Goal: Information Seeking & Learning: Check status

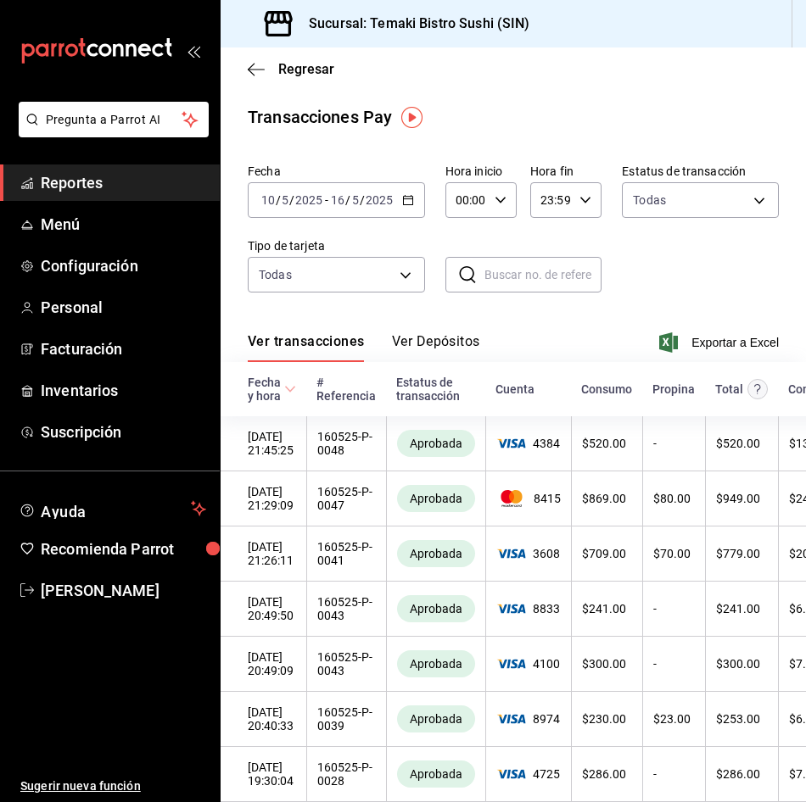
click at [659, 120] on div "Transacciones Pay" at bounding box center [513, 116] width 531 height 25
click at [66, 181] on span "Reportes" at bounding box center [123, 182] width 165 height 23
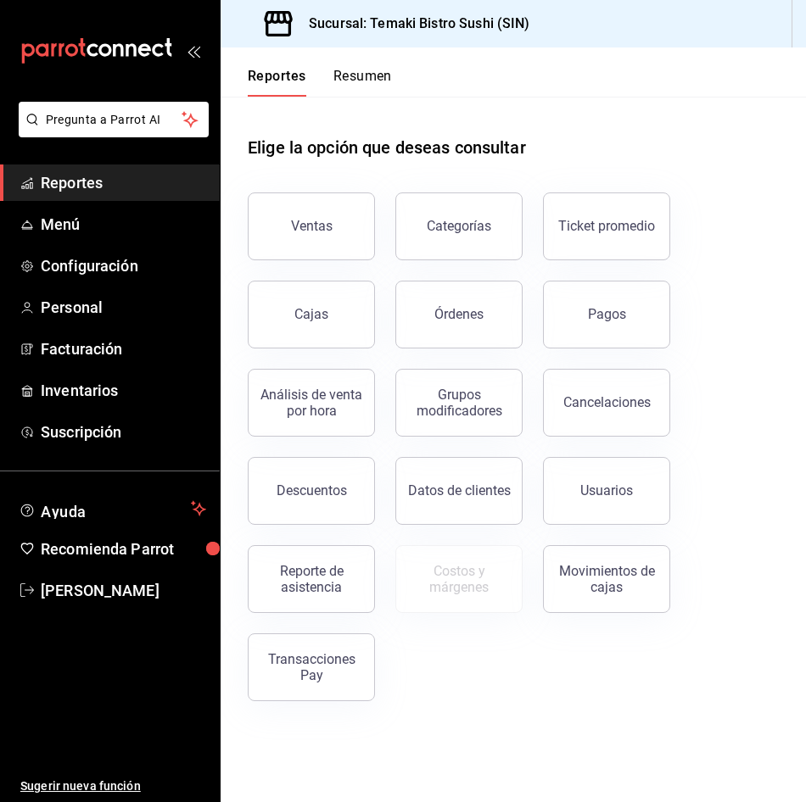
click at [367, 68] on button "Resumen" at bounding box center [362, 82] width 59 height 29
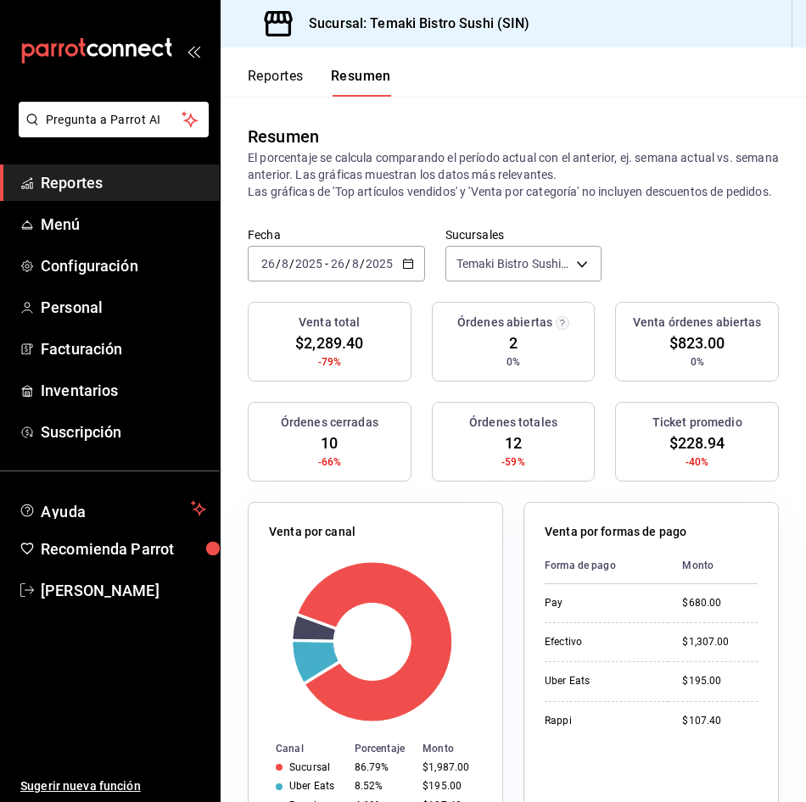
click at [260, 68] on button "Reportes" at bounding box center [276, 82] width 56 height 29
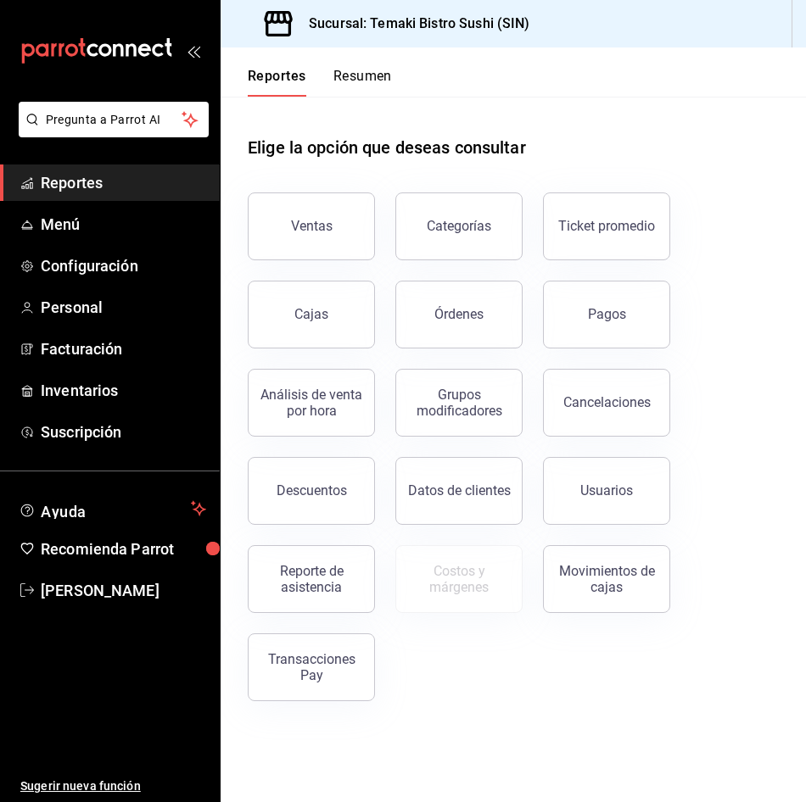
click at [338, 73] on button "Resumen" at bounding box center [362, 82] width 59 height 29
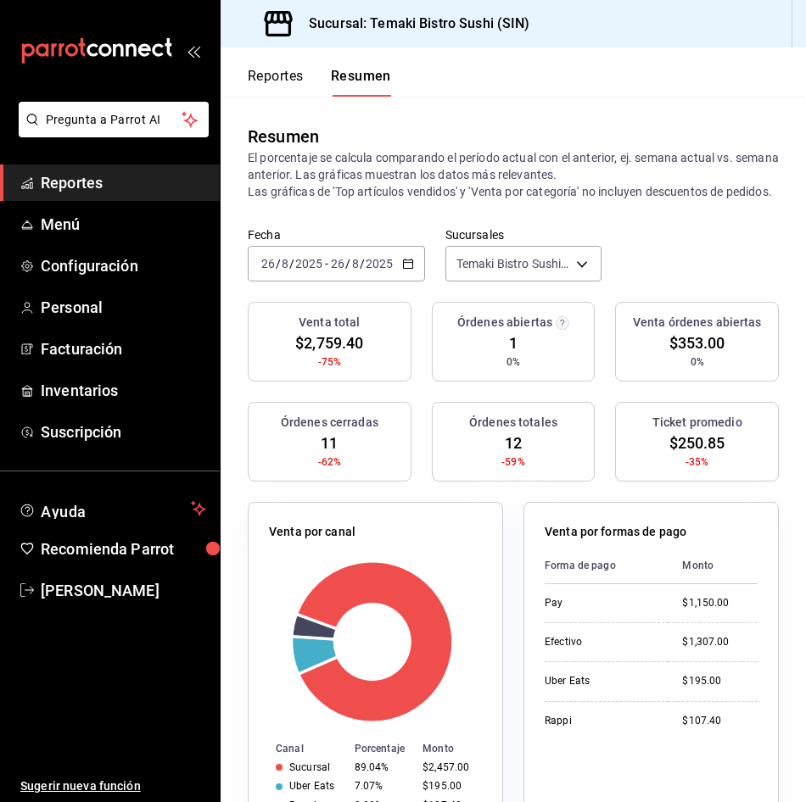
click at [606, 200] on p "El porcentaje se calcula comparando el período actual con el anterior, ej. sema…" at bounding box center [513, 174] width 531 height 51
click at [276, 81] on button "Reportes" at bounding box center [276, 82] width 56 height 29
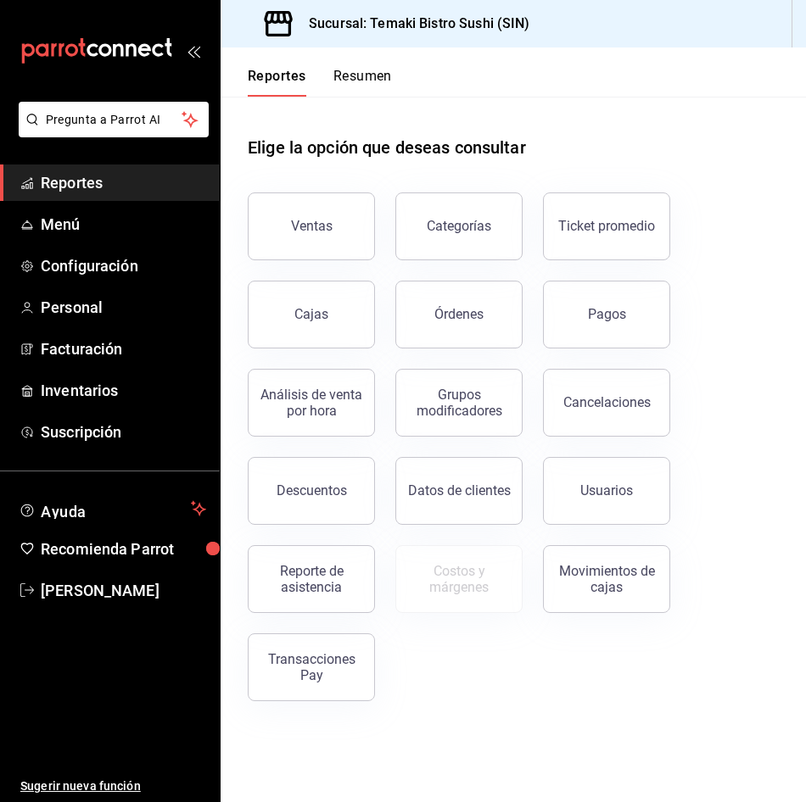
click at [749, 466] on div "Ventas Categorías Ticket promedio Cajas Órdenes Pagos Análisis de venta por hor…" at bounding box center [502, 436] width 551 height 529
click at [488, 105] on div "Elige la opción que deseas consultar" at bounding box center [513, 134] width 531 height 75
click at [612, 740] on main "Elige la opción que deseas consultar Ventas Categorías Ticket promedio Cajas Ór…" at bounding box center [513, 450] width 585 height 706
click at [356, 75] on button "Resumen" at bounding box center [362, 82] width 59 height 29
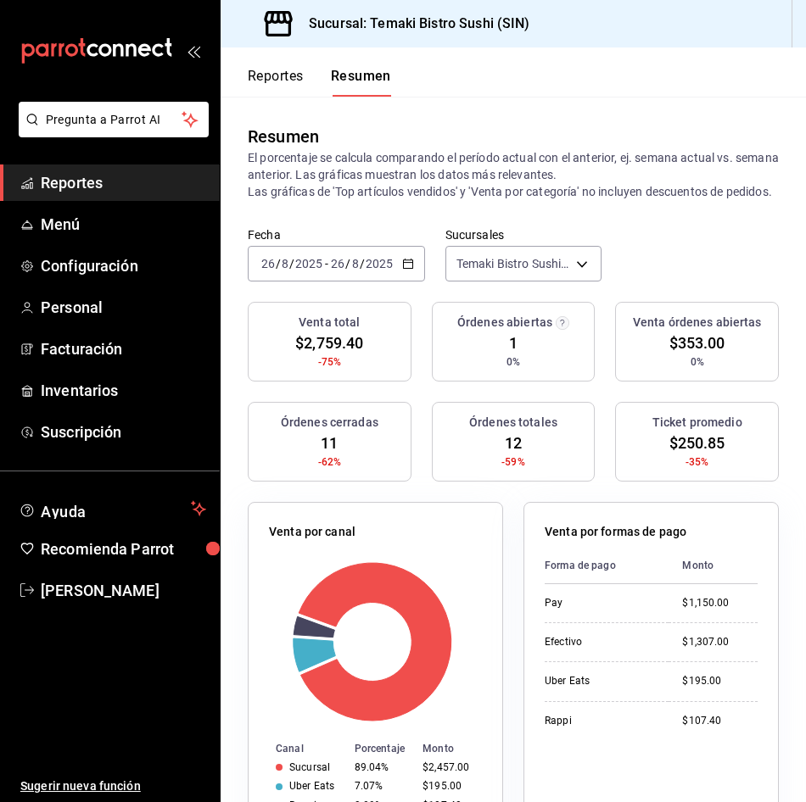
click at [535, 122] on div "Resumen El porcentaje se calcula comparando el período actual con el anterior, …" at bounding box center [513, 162] width 585 height 131
click at [288, 78] on button "Reportes" at bounding box center [276, 82] width 56 height 29
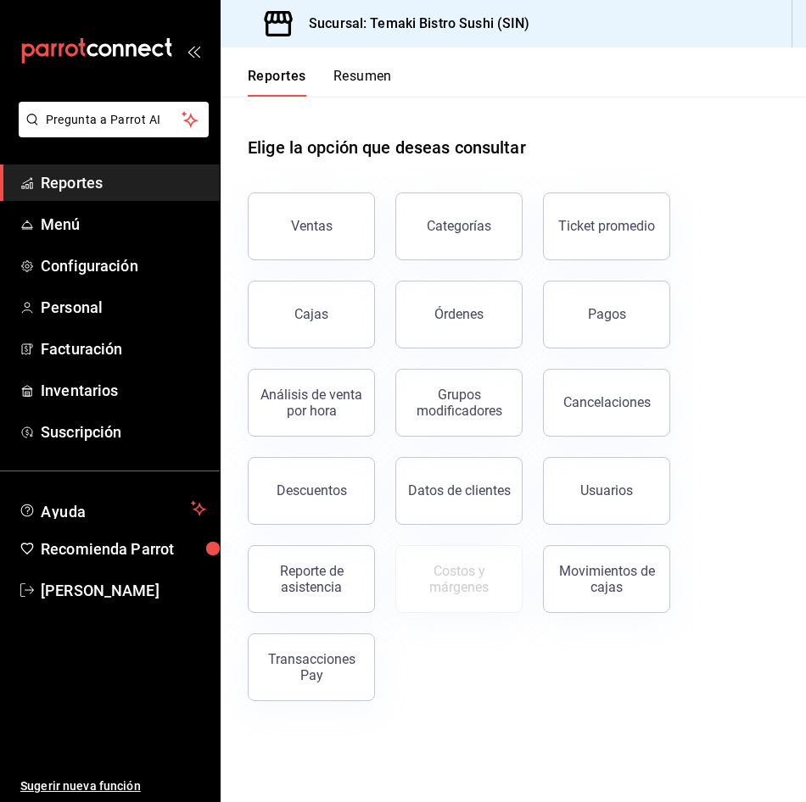
click at [376, 70] on button "Resumen" at bounding box center [362, 82] width 59 height 29
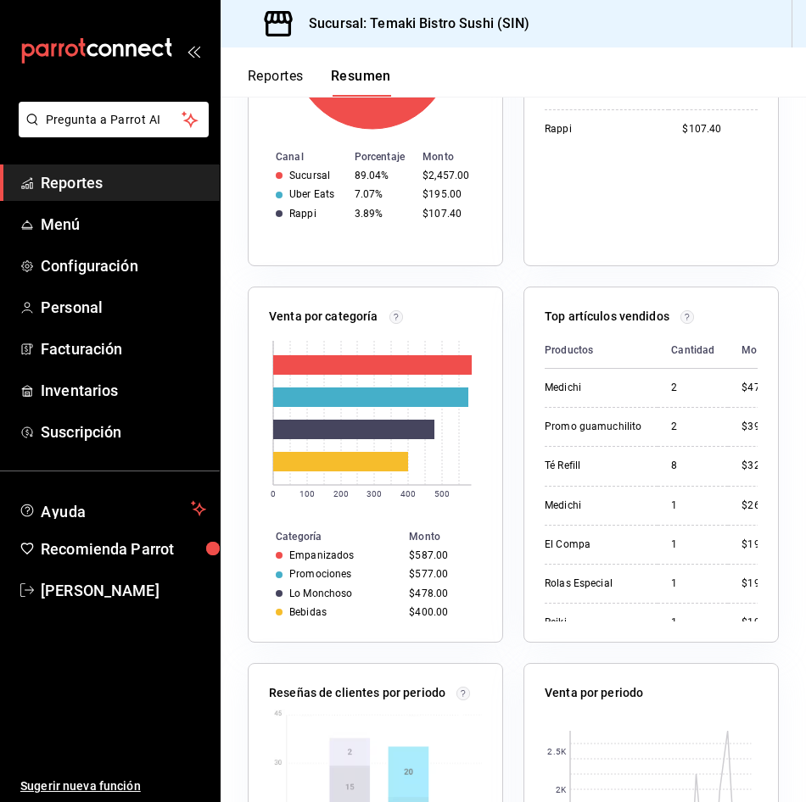
scroll to position [594, 0]
